Goal: Task Accomplishment & Management: Manage account settings

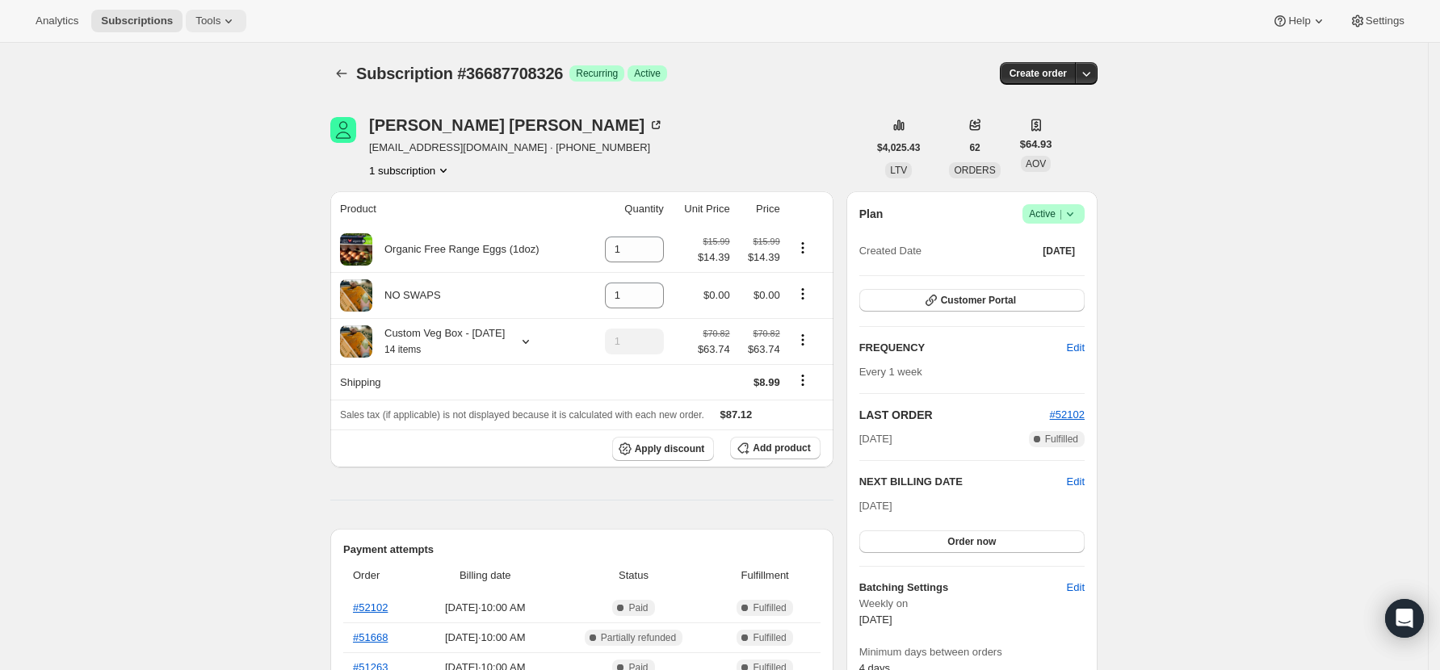
click at [226, 22] on icon at bounding box center [228, 21] width 16 height 16
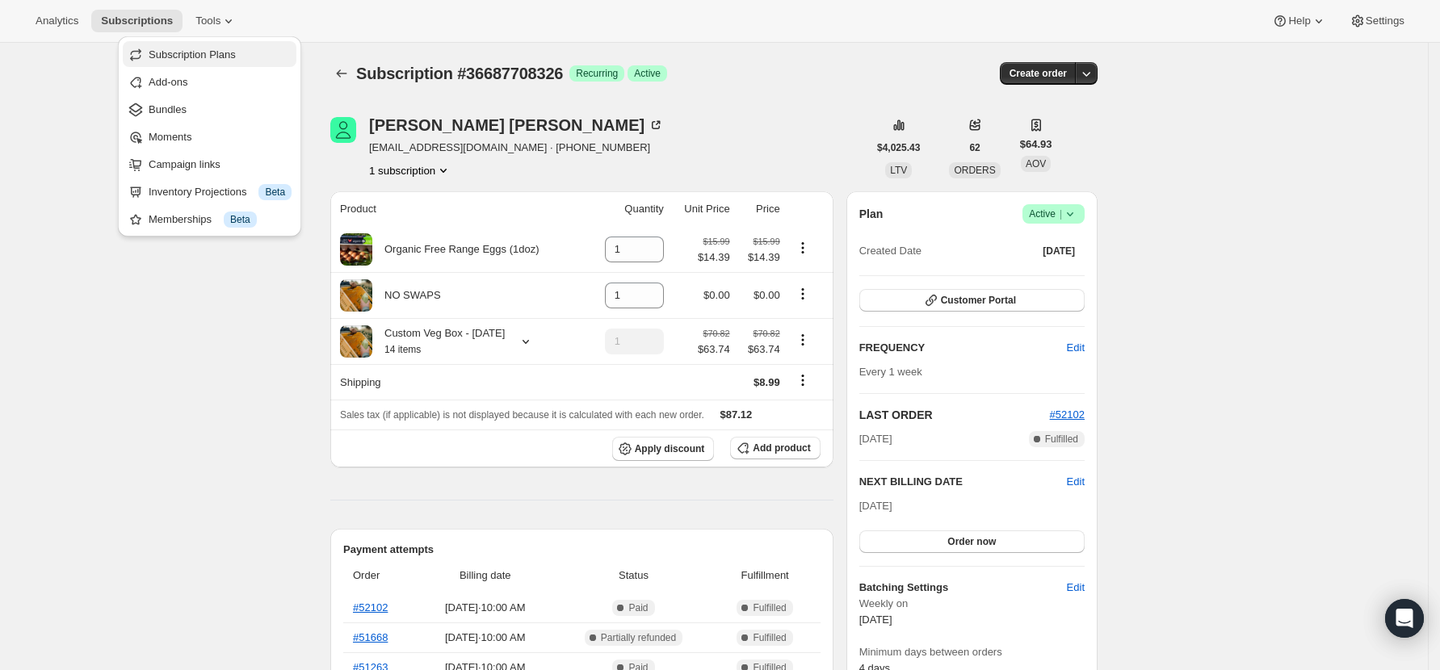
click at [242, 49] on span "Subscription Plans" at bounding box center [220, 55] width 143 height 16
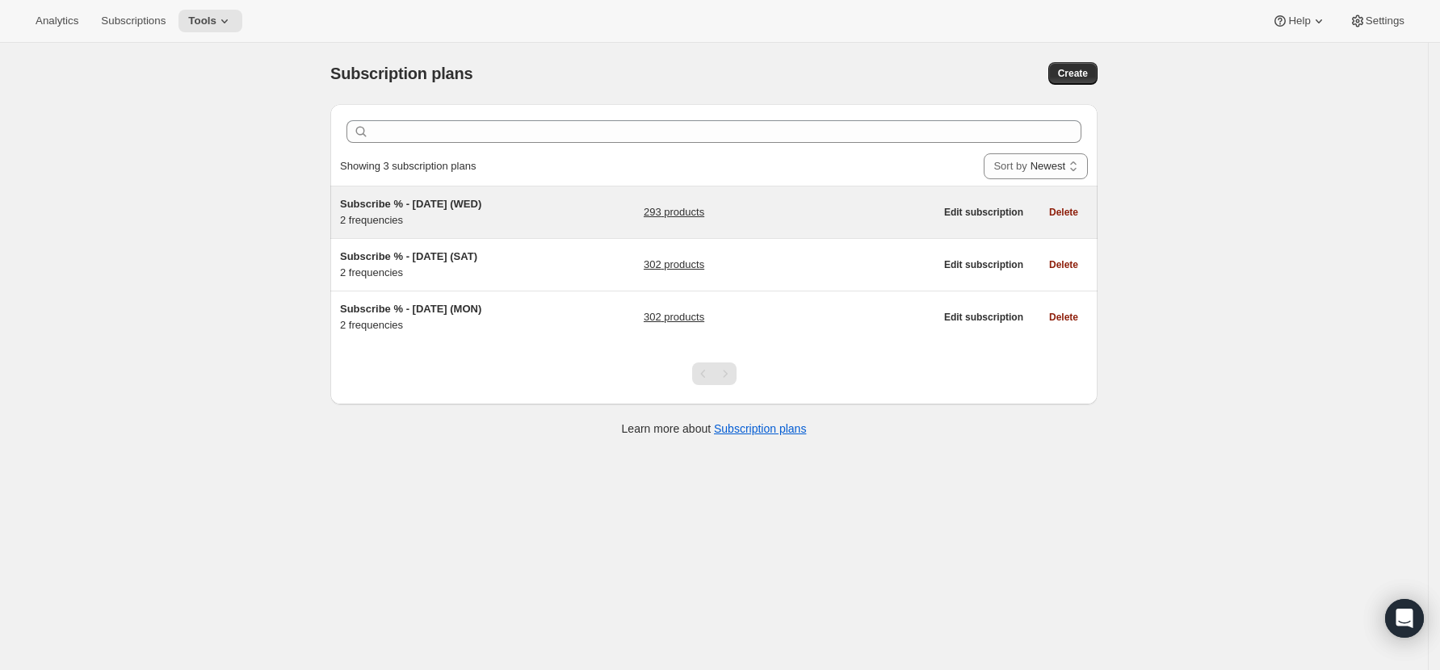
click at [703, 210] on link "293 products" at bounding box center [674, 212] width 61 height 16
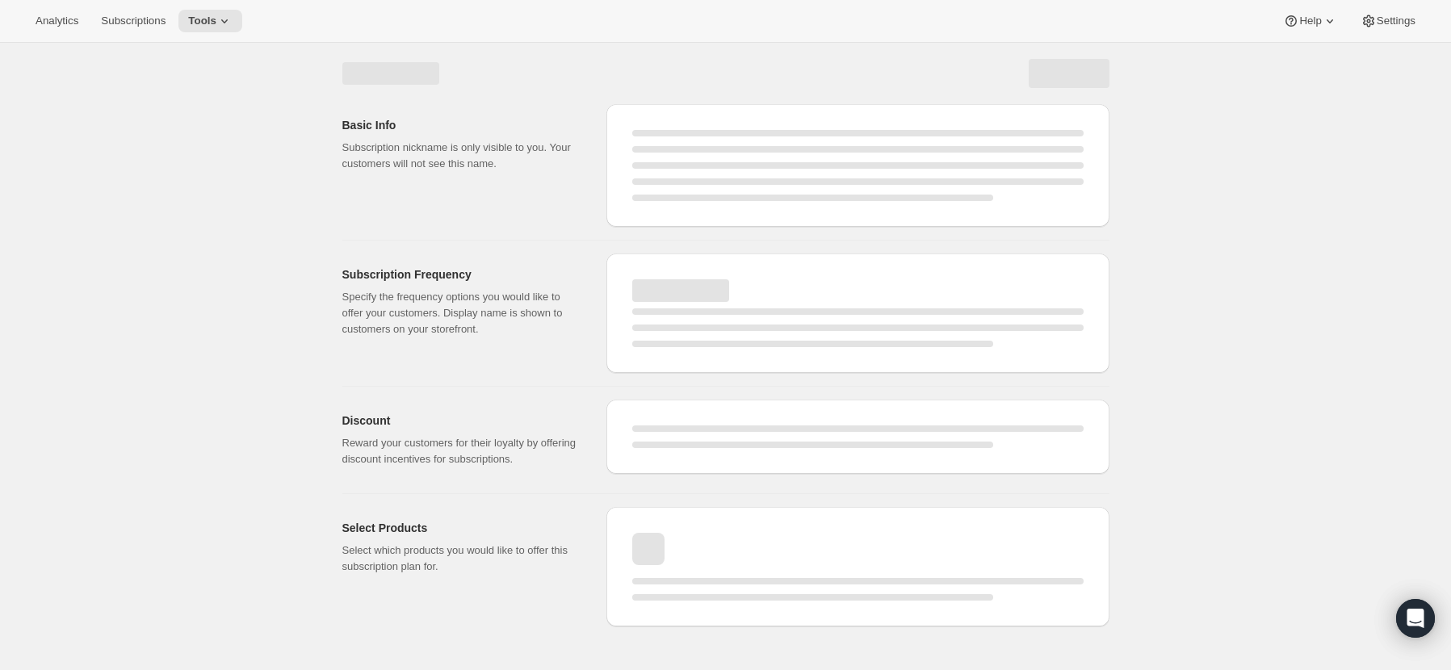
select select "WEEK"
select select "MONTH"
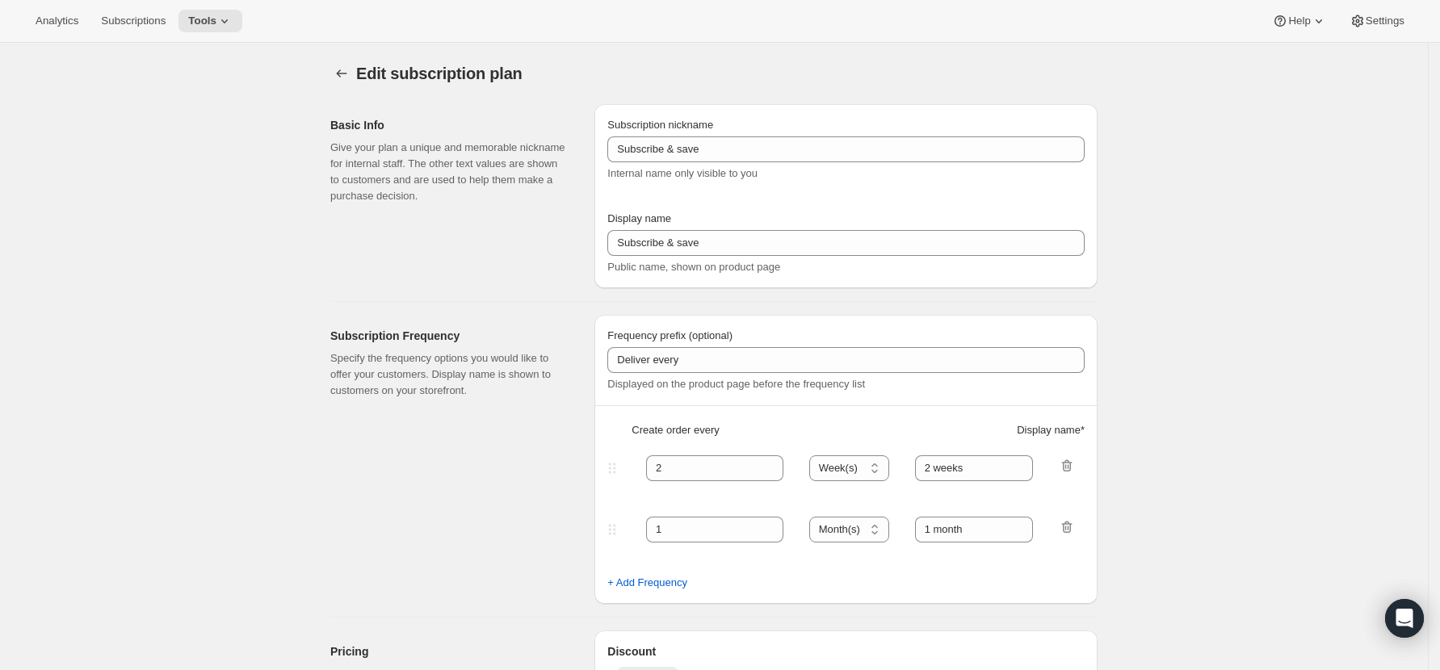
type input "Subscribe % - [DATE] (WED)"
type input "Subscribe & save 10%"
type input "1"
type input "Every week ([DATE])"
type input "2"
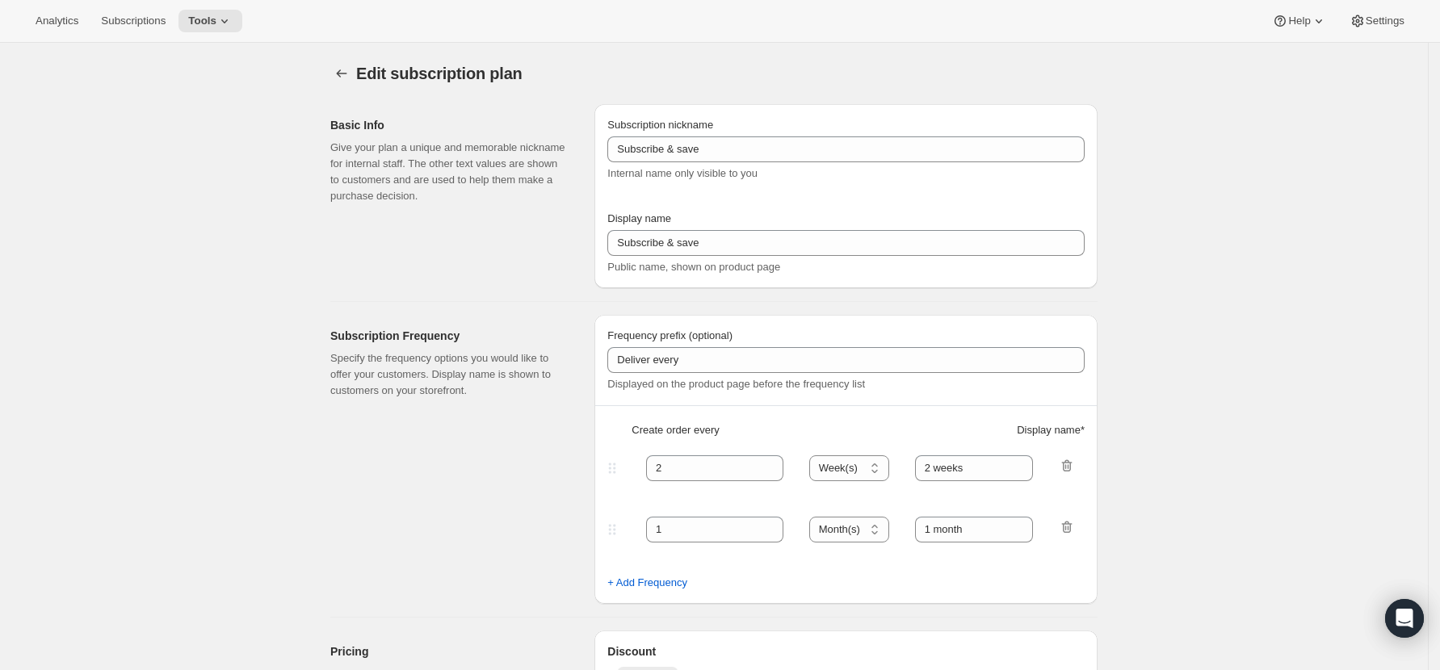
select select "WEEK"
type input "Every 2 weeks ([DATE])"
type input "10"
checkbox input "true"
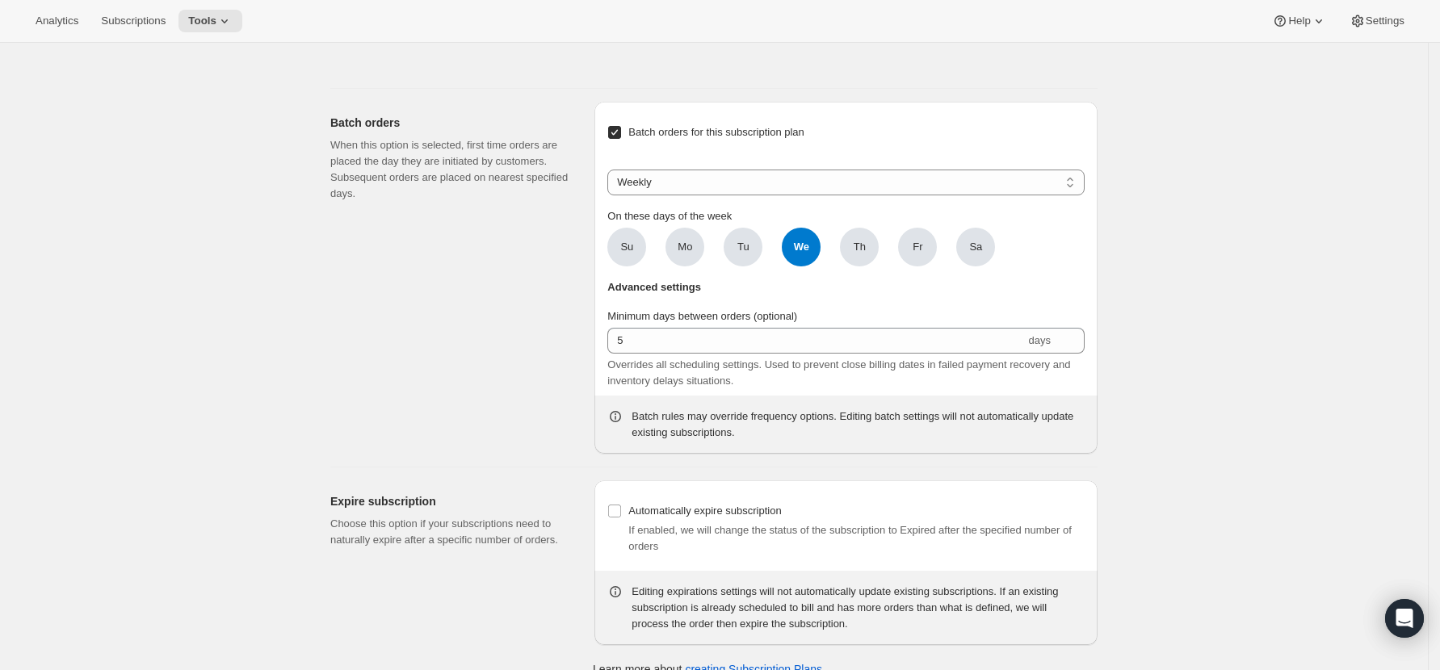
scroll to position [16067, 0]
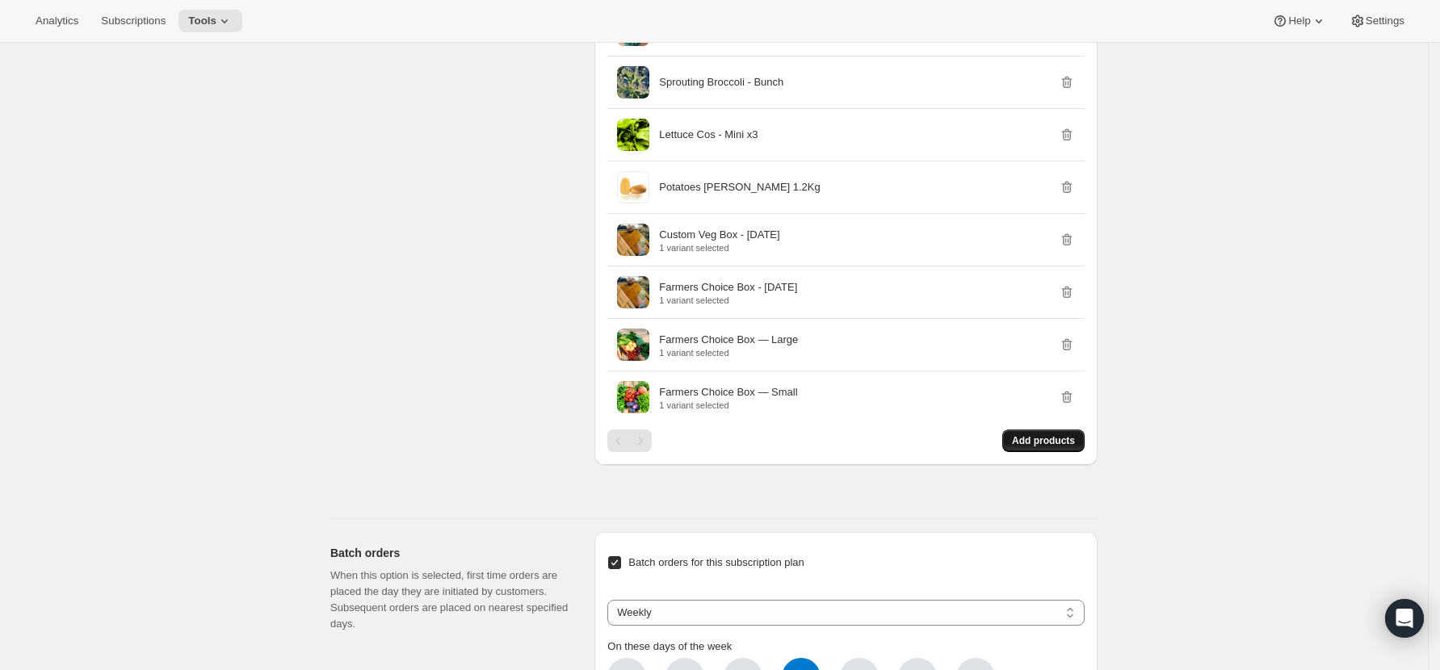
click at [1082, 452] on button "Add products" at bounding box center [1043, 441] width 82 height 23
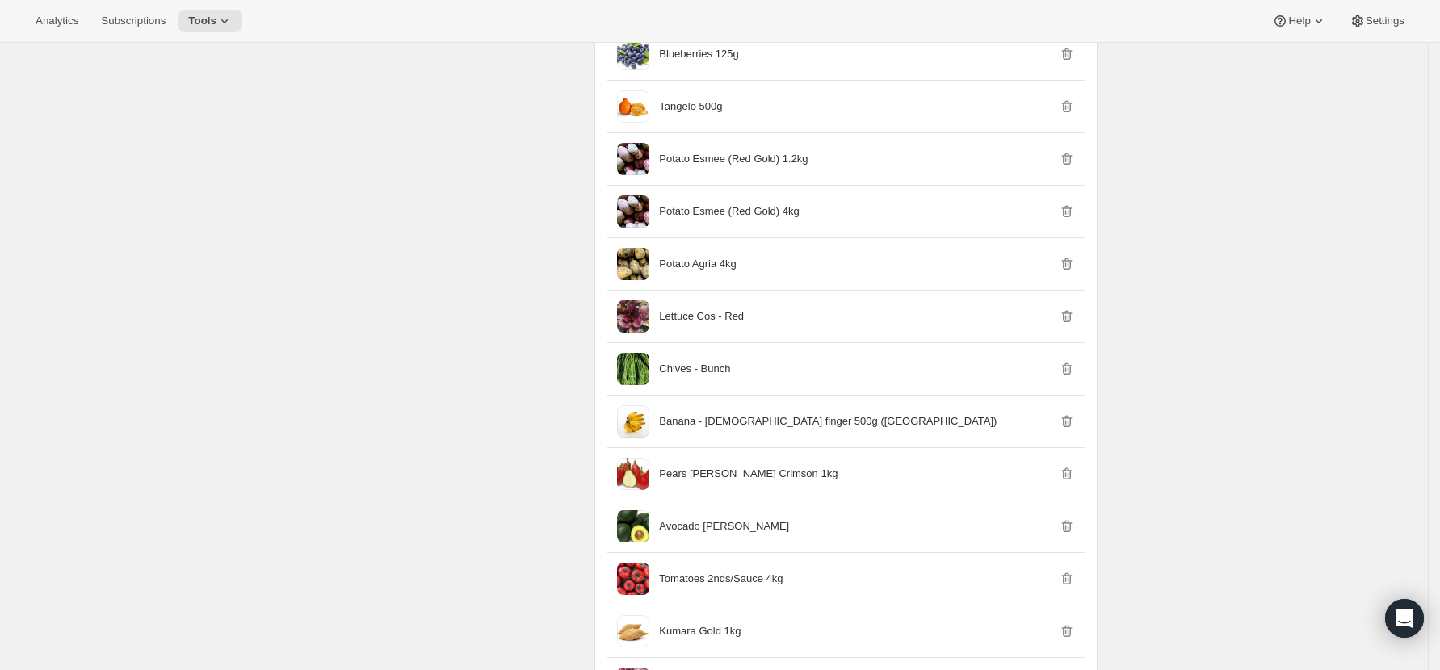
scroll to position [0, 0]
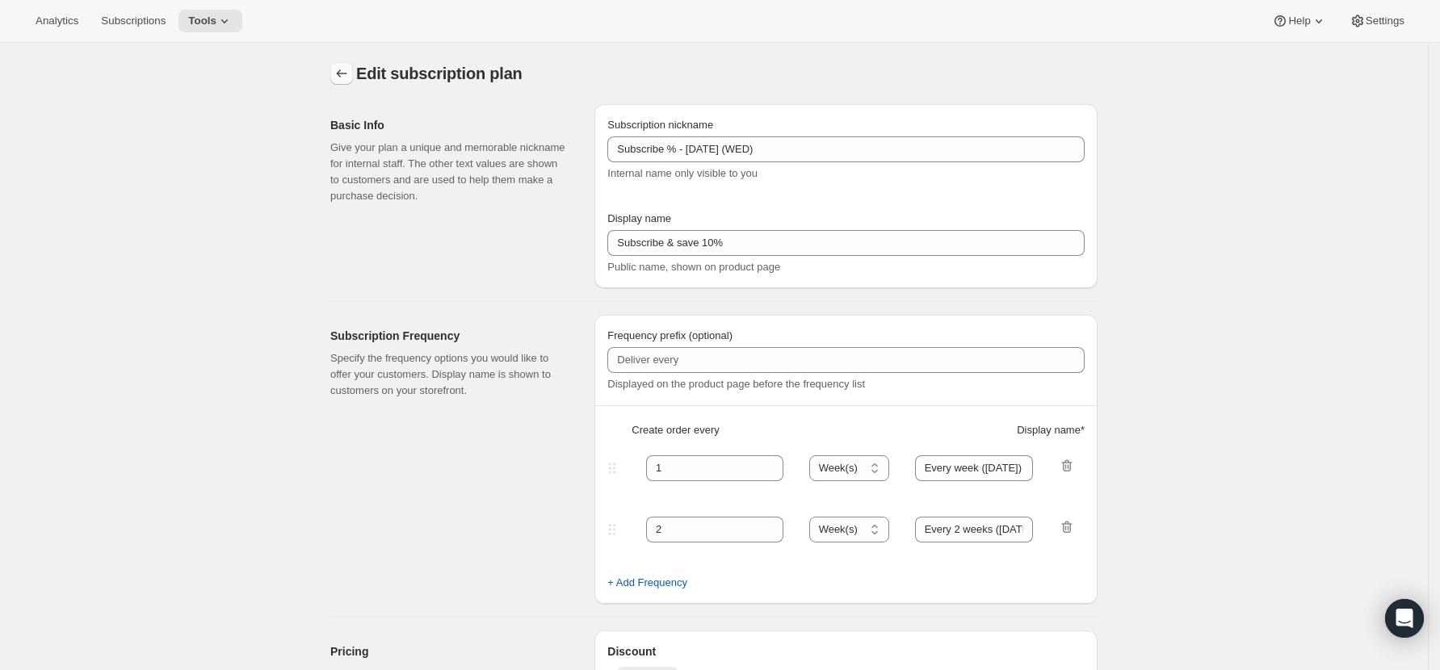
click at [346, 73] on icon "Subscription plans" at bounding box center [342, 73] width 16 height 16
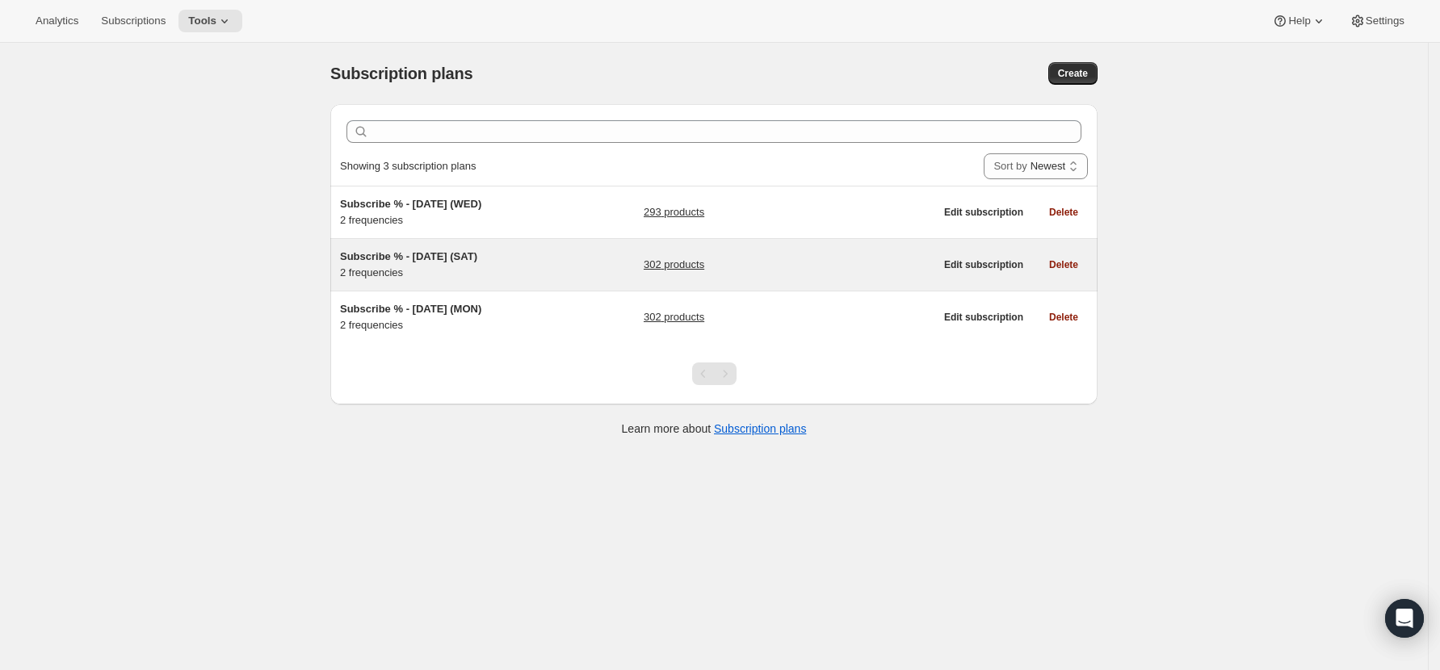
click at [685, 267] on link "302 products" at bounding box center [674, 265] width 61 height 16
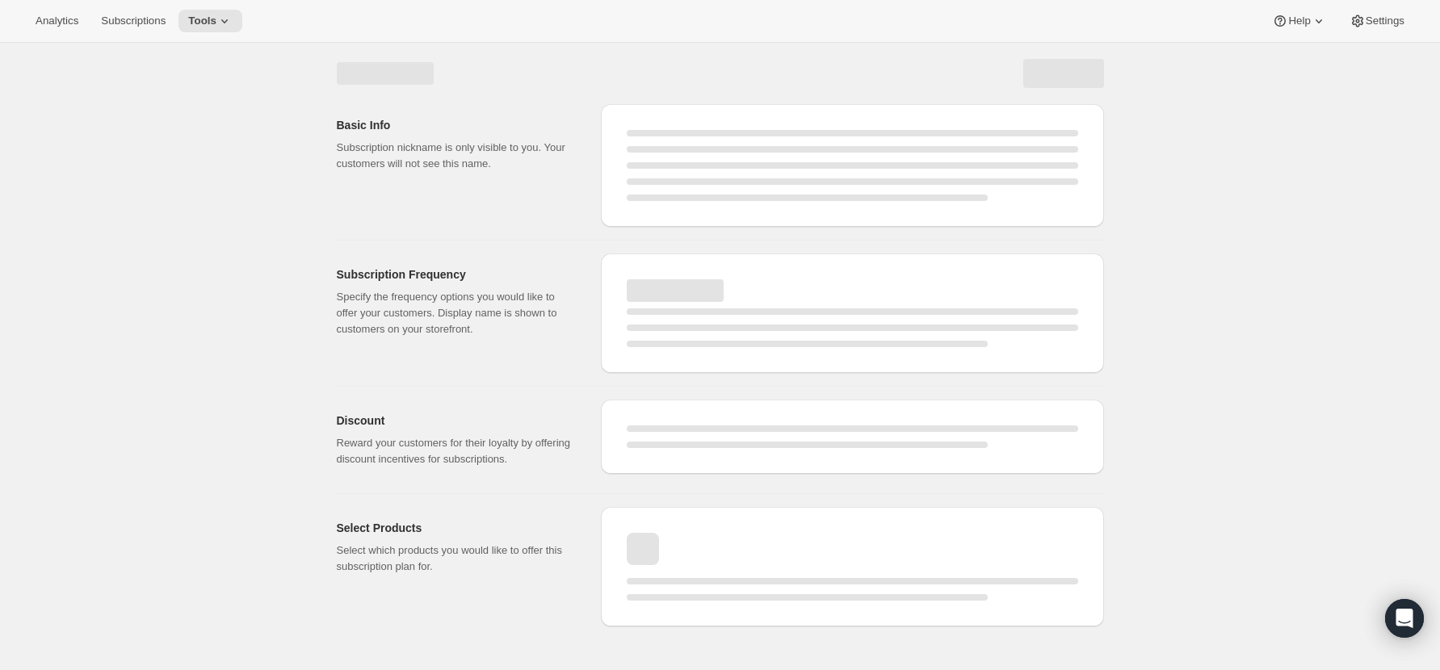
select select "WEEK"
select select "MONTH"
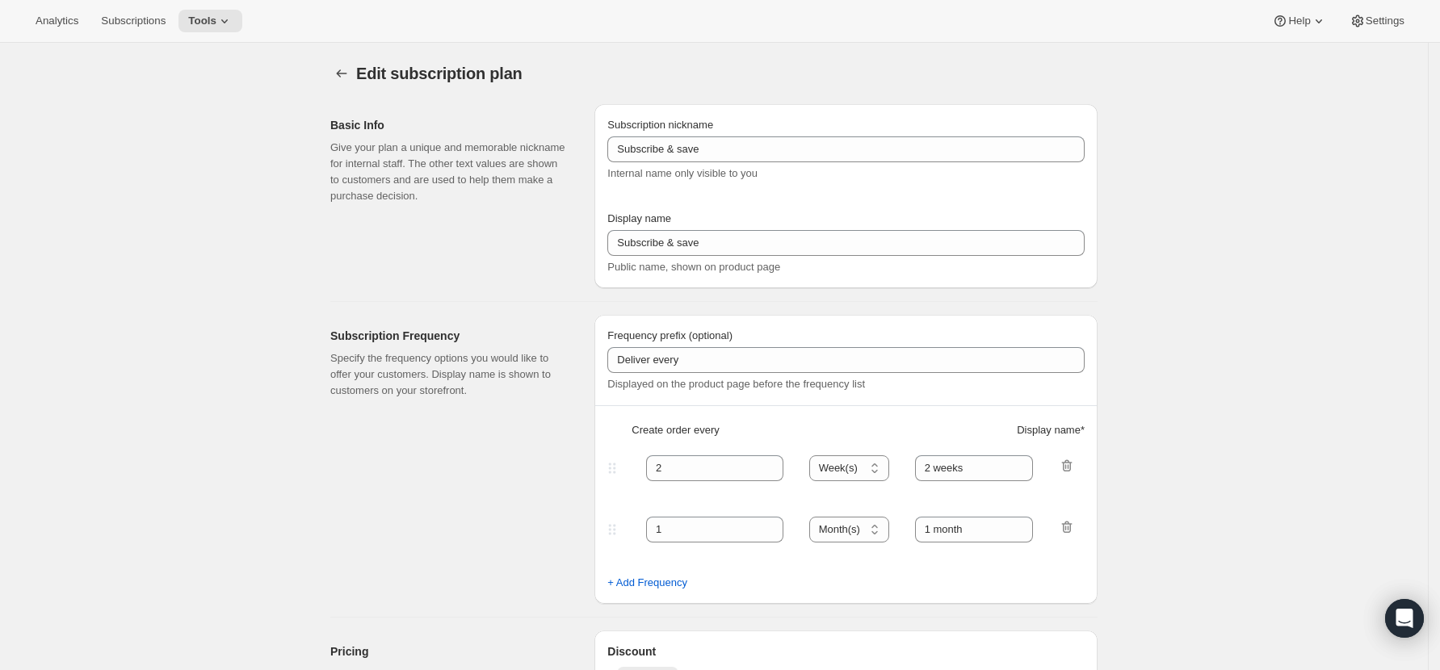
type input "Subscribe % - [DATE] (SAT)"
type input "Subscribe & save 10%"
type input "1"
type input "Every week ([DATE])"
type input "2"
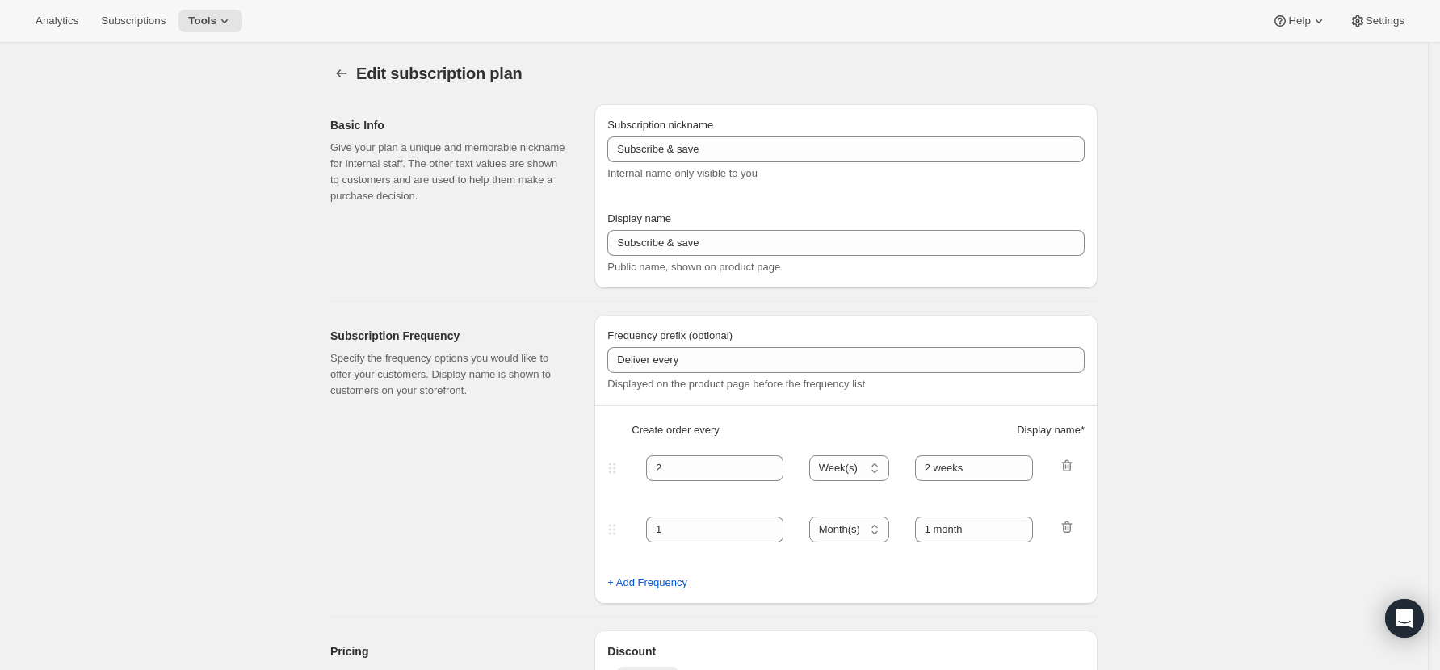
select select "WEEK"
type input "Every 2 weeks ([DATE])"
type input "10"
checkbox input "true"
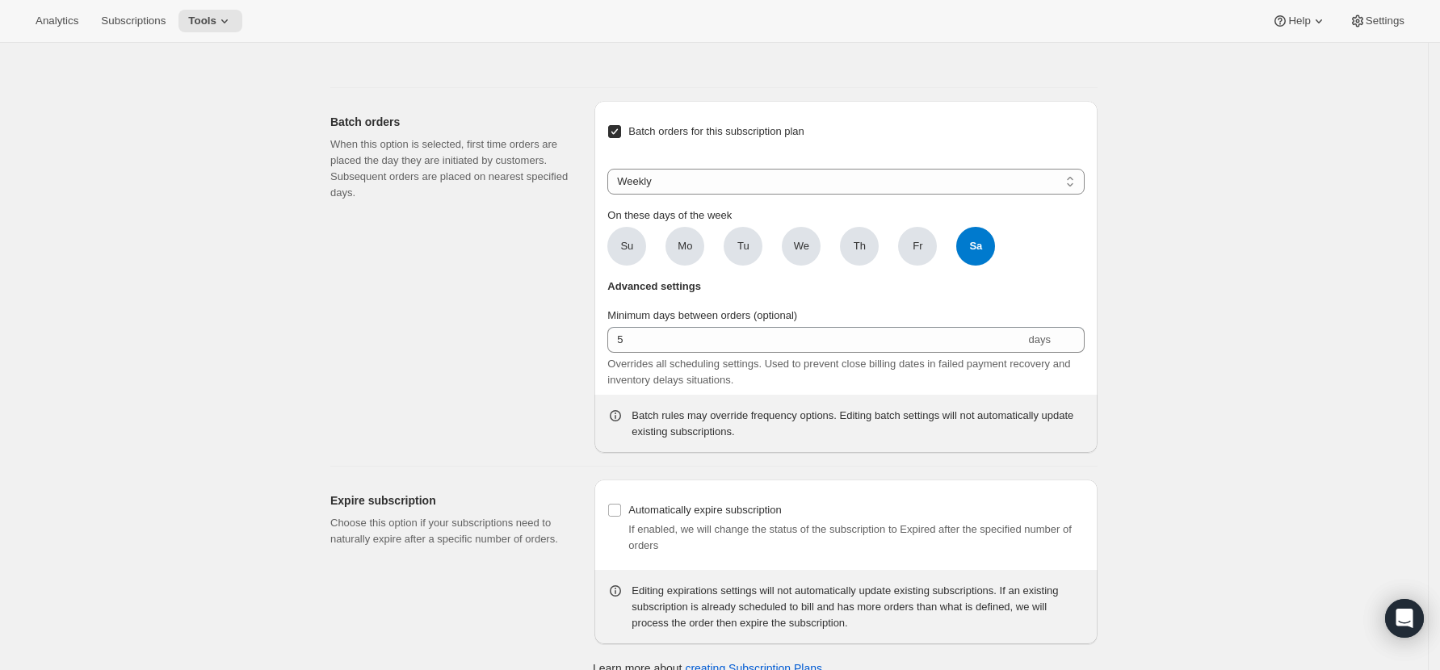
scroll to position [16648, 0]
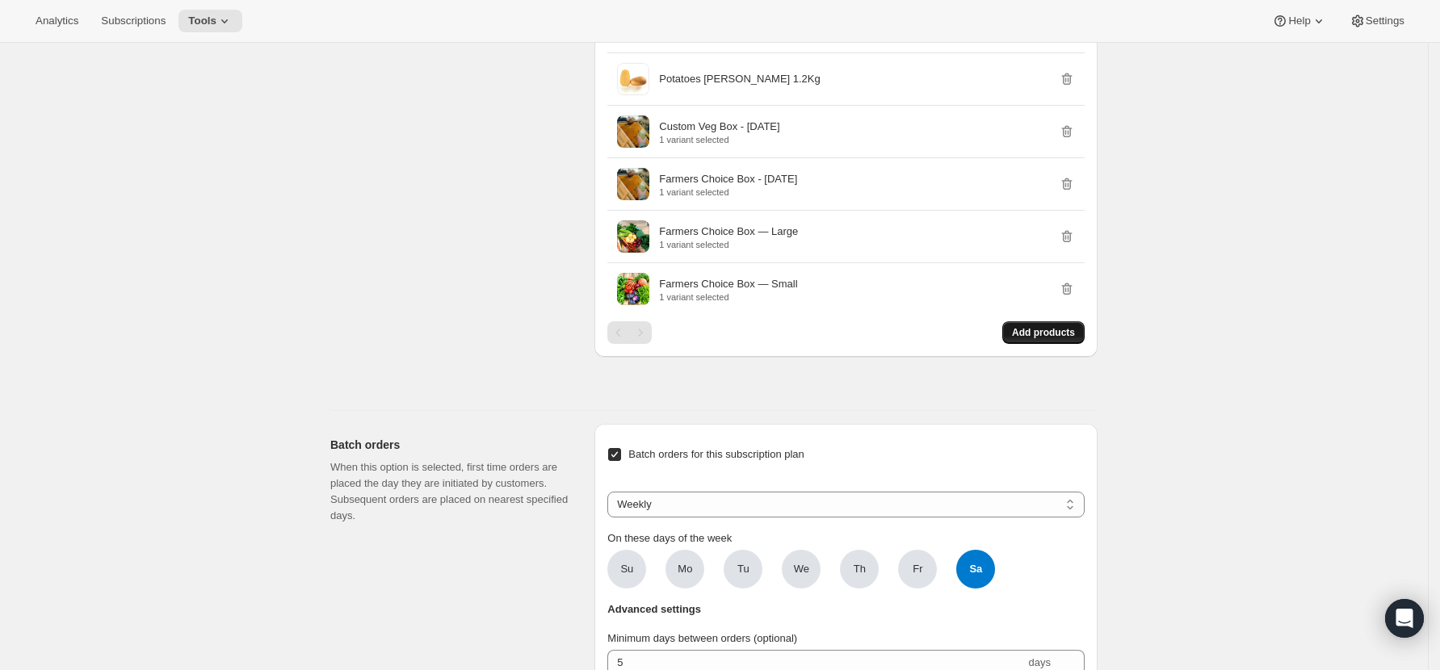
click at [1067, 339] on span "Add products" at bounding box center [1043, 332] width 63 height 13
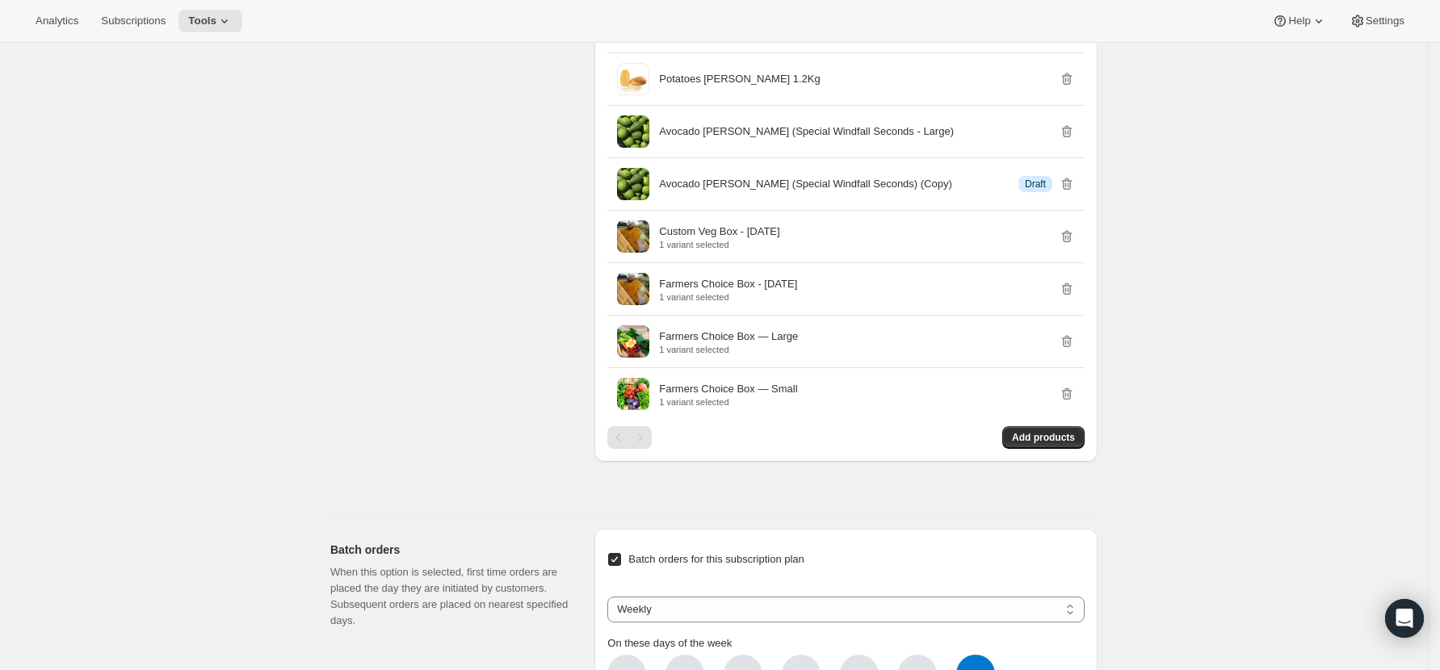
scroll to position [12834, 0]
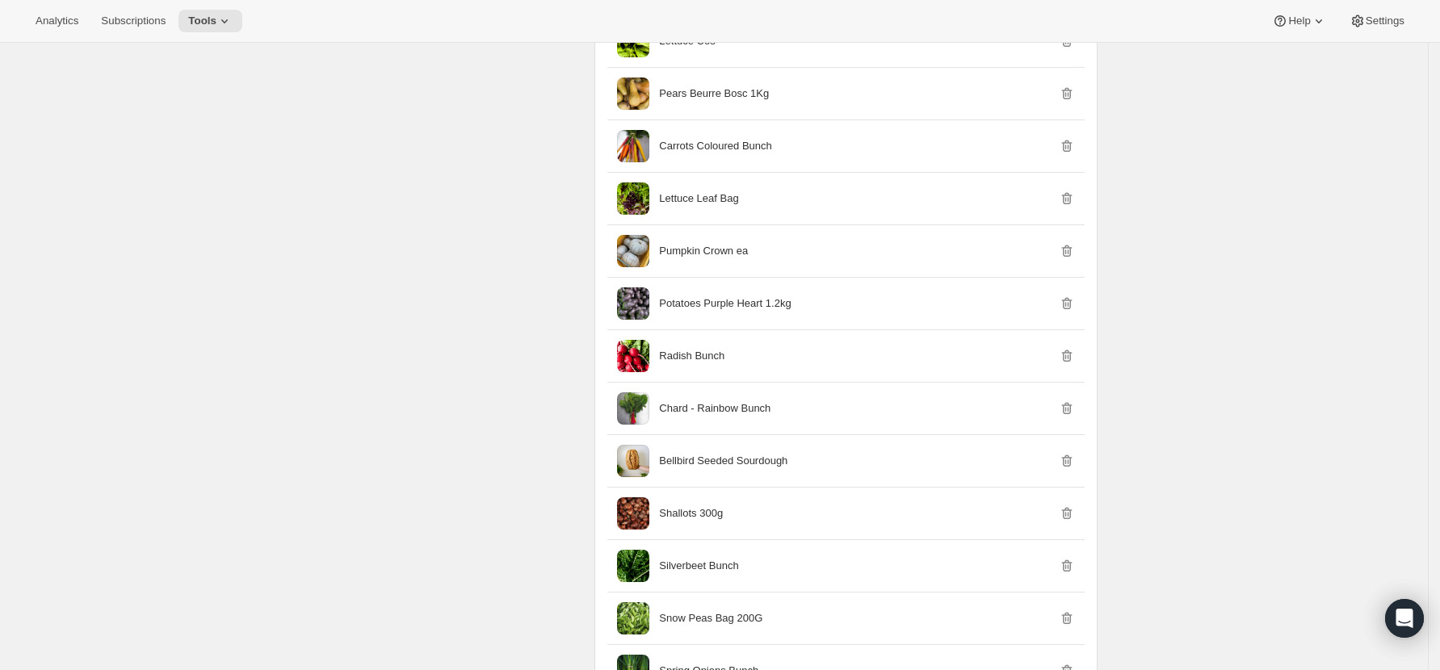
scroll to position [0, 0]
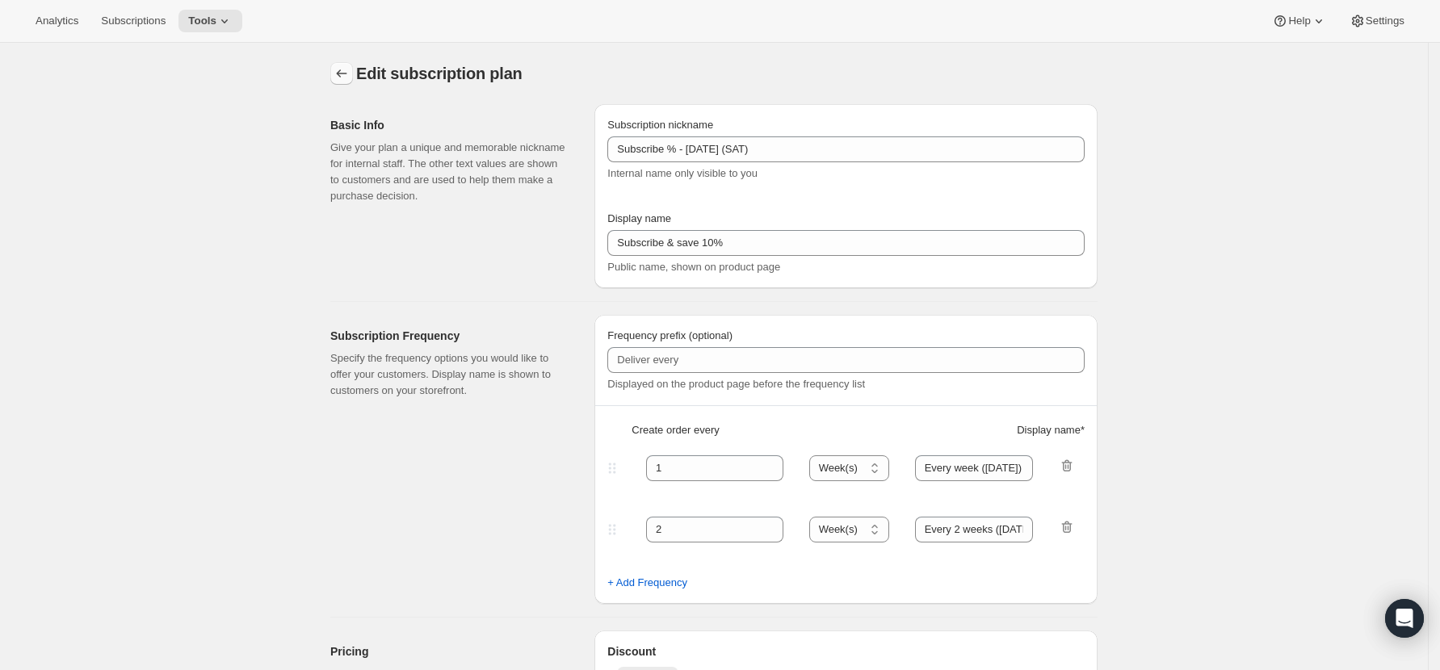
click at [337, 71] on button "Subscription plans" at bounding box center [341, 73] width 23 height 23
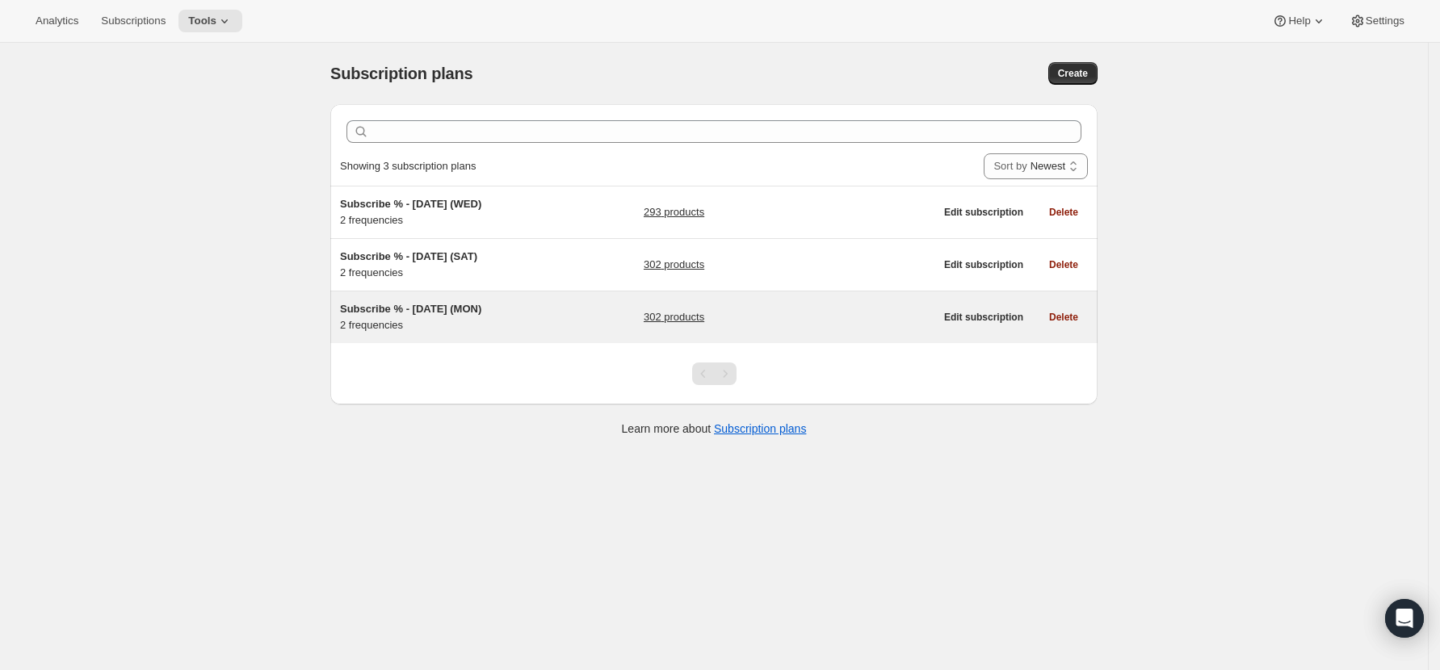
click at [674, 320] on link "302 products" at bounding box center [674, 317] width 61 height 16
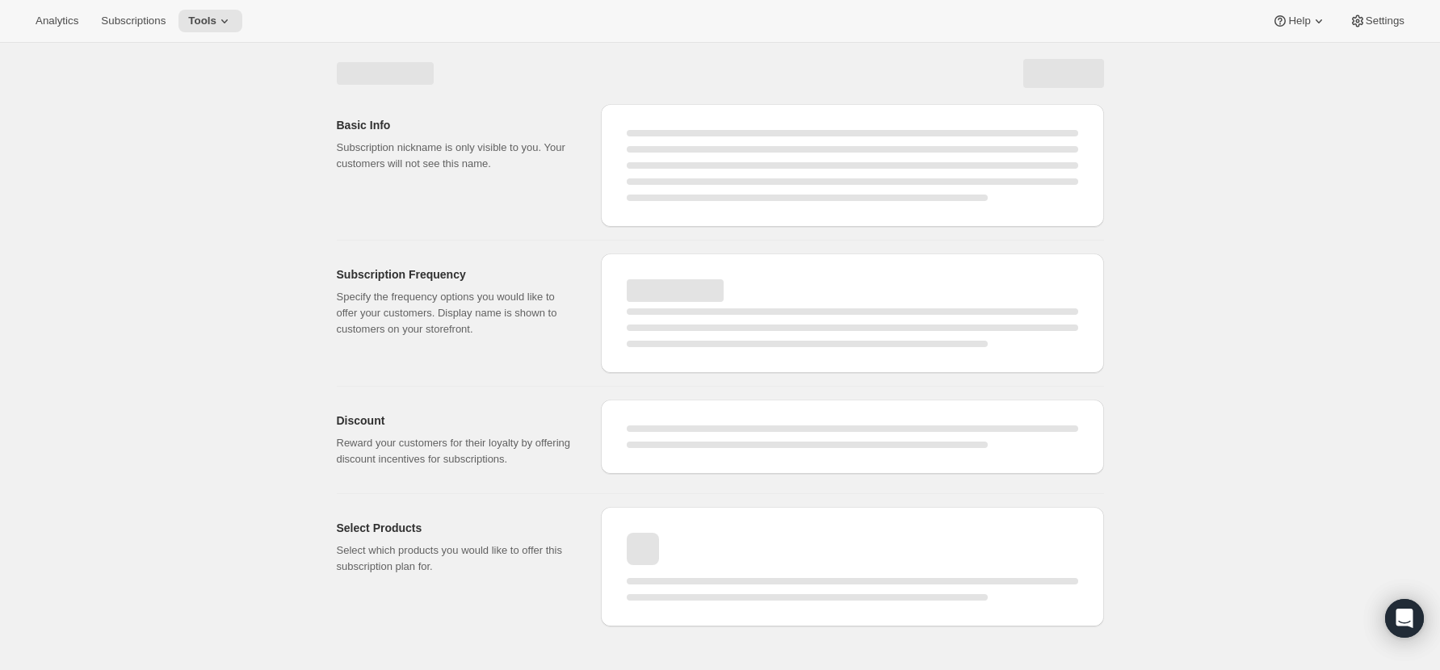
select select "WEEK"
select select "MONTH"
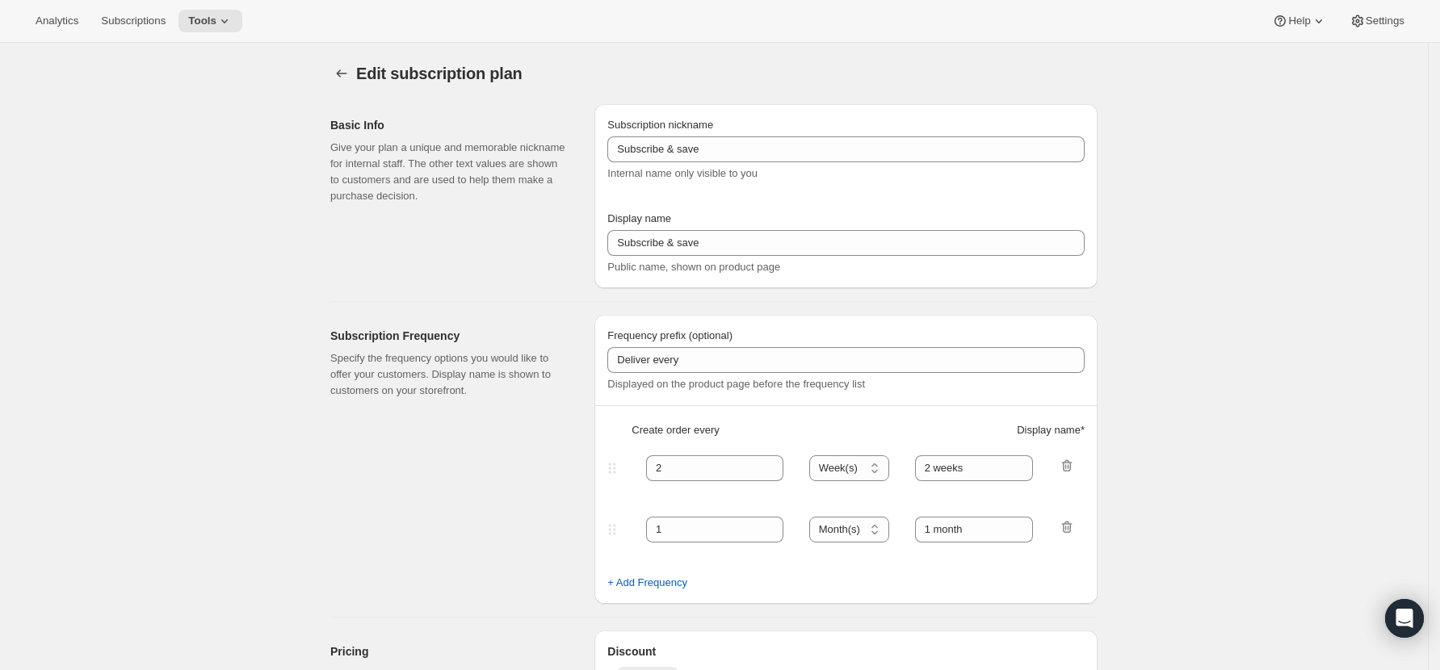
type input "Subscribe % - [DATE] (MON)"
type input "Subscribe & save 10%"
type input "1"
type input "Every week ([DATE])"
type input "2"
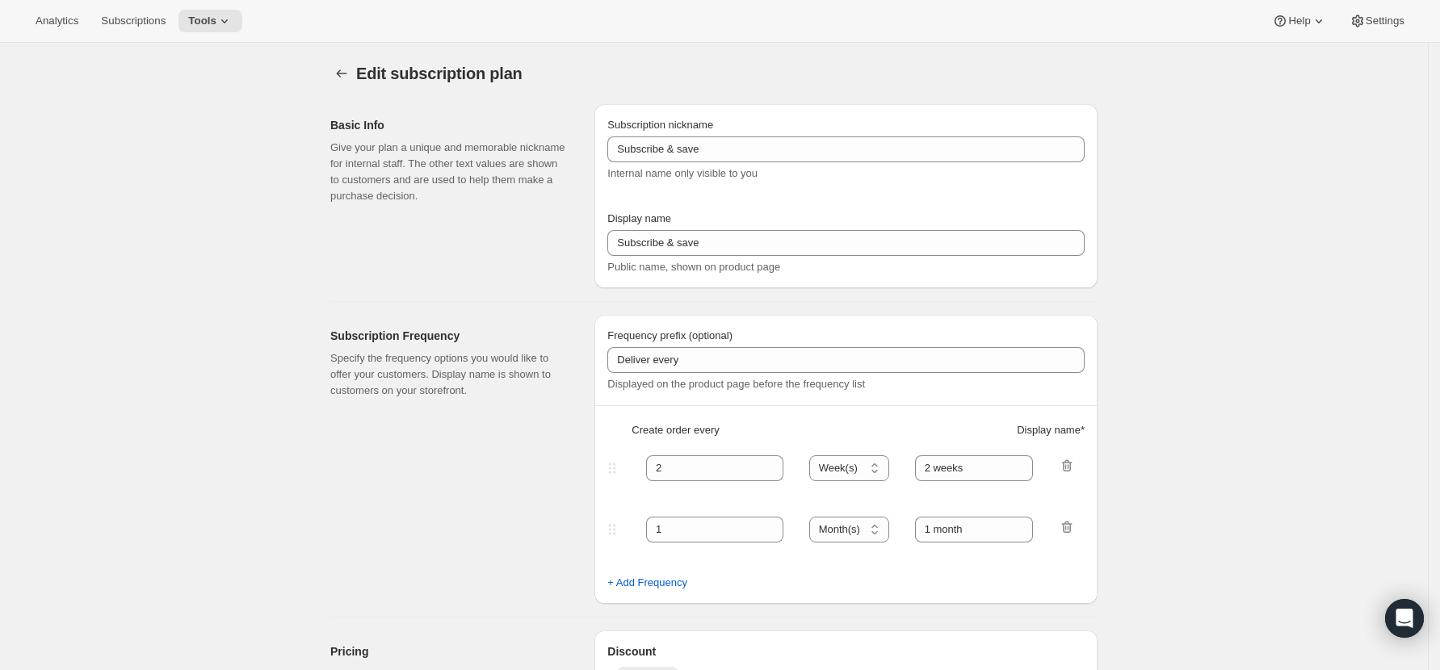
select select "WEEK"
type input "Every 2 weeks ([DATE])"
type input "10"
checkbox input "true"
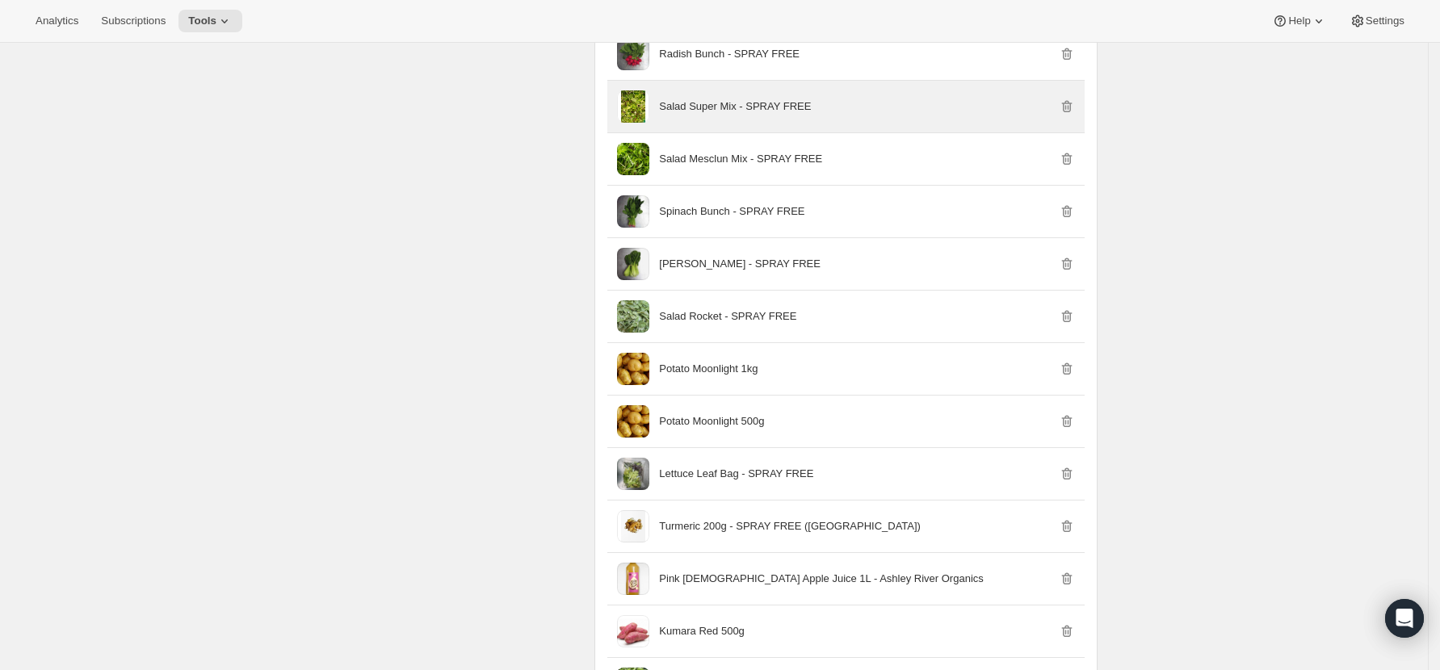
scroll to position [12318, 0]
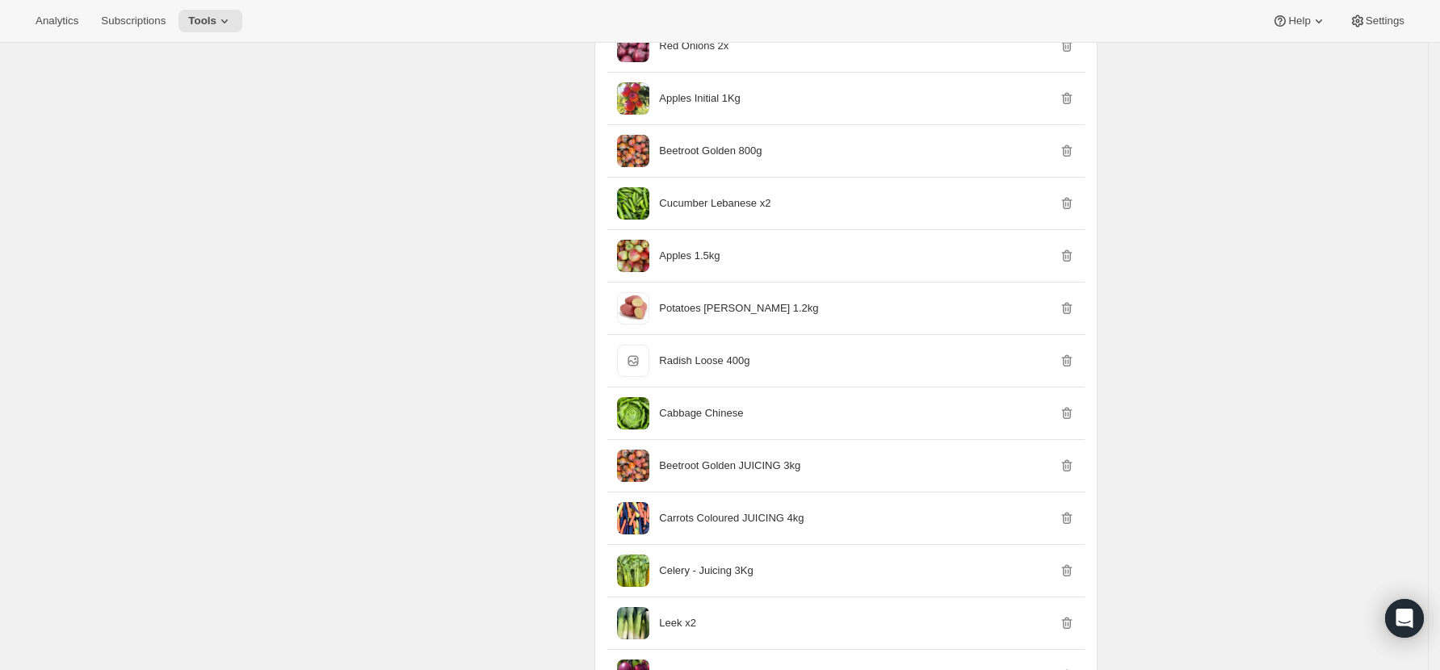
scroll to position [0, 0]
